Goal: Information Seeking & Learning: Learn about a topic

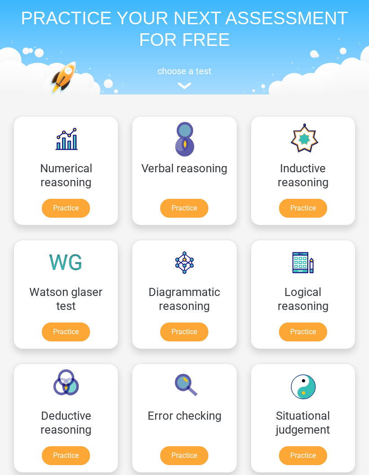
scroll to position [34, 0]
click at [192, 202] on link "Practice" at bounding box center [184, 208] width 48 height 19
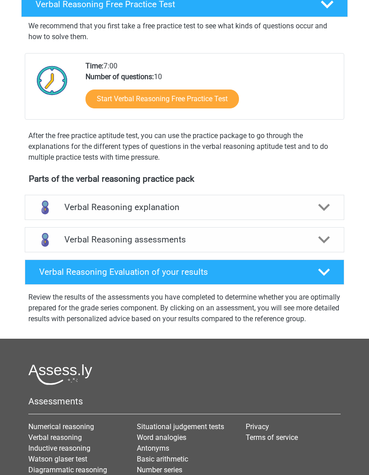
scroll to position [150, 0]
click at [215, 98] on link "Start Verbal Reasoning Free Practice Test" at bounding box center [161, 99] width 153 height 19
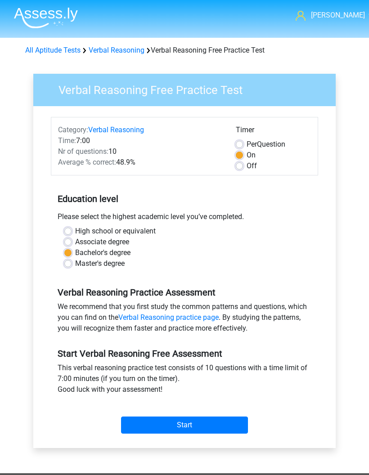
click at [206, 423] on input "Start" at bounding box center [184, 425] width 127 height 17
click at [129, 48] on link "Verbal Reasoning" at bounding box center [117, 50] width 56 height 9
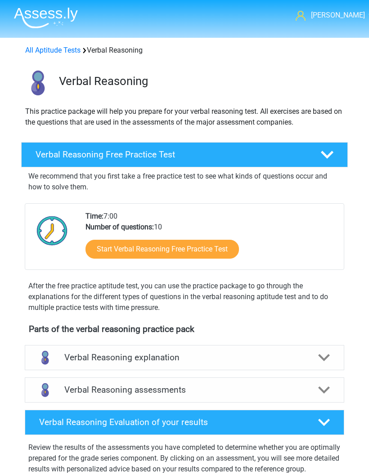
click at [67, 49] on link "All Aptitude Tests" at bounding box center [52, 50] width 55 height 9
